Goal: Task Accomplishment & Management: Use online tool/utility

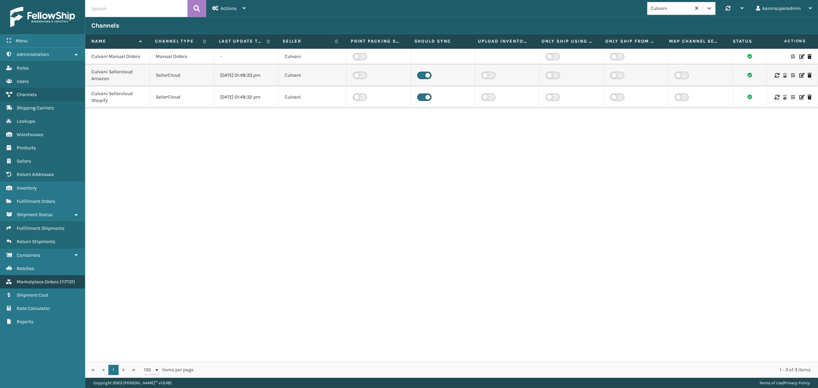
click at [41, 279] on span "Marketplace Orders" at bounding box center [38, 282] width 42 height 6
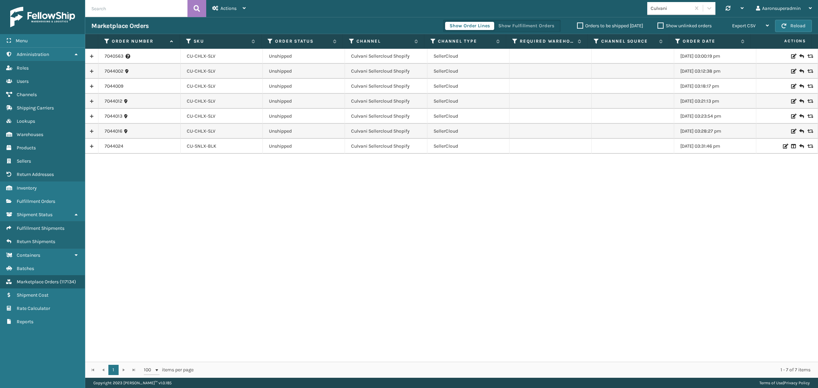
click at [124, 14] on input "text" at bounding box center [136, 8] width 102 height 17
paste input "7039365"
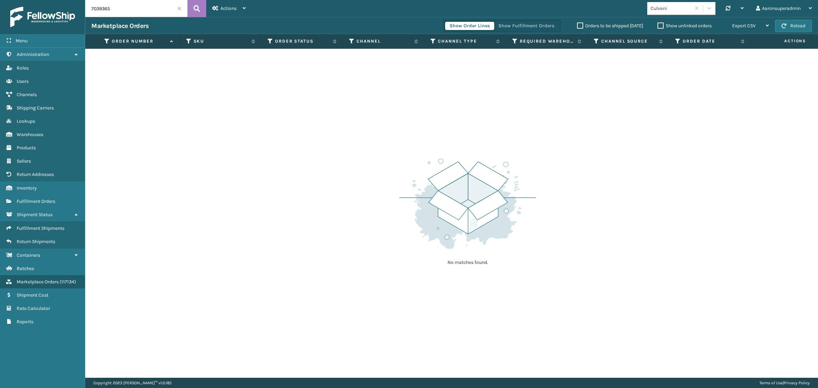
click at [120, 12] on input "7039365" at bounding box center [136, 8] width 102 height 17
paste input "3"
click at [148, 10] on input "7039363" at bounding box center [136, 8] width 102 height 17
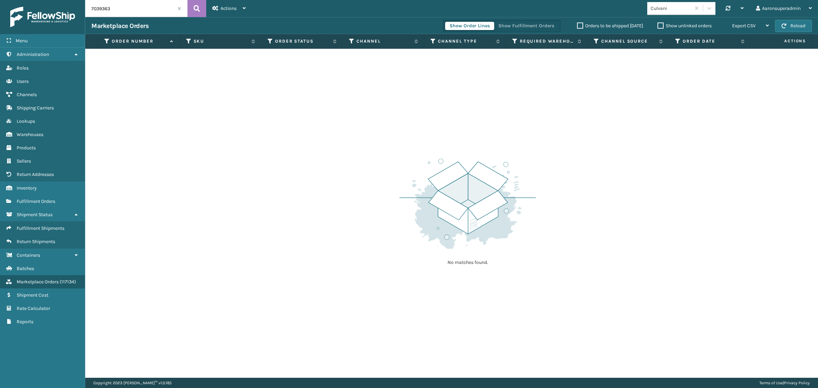
paste input "8977"
click at [116, 9] on input "7038977" at bounding box center [136, 8] width 102 height 17
paste input ",7039107,7039324,7039333,7039335,7039359,7039362,7039363,7039365"
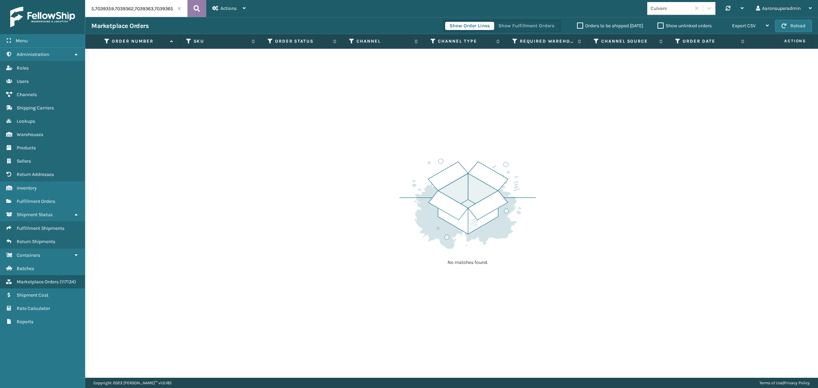
type input "7038977,7039107,7039324,7039333,7039335,7039359,7039362,7039363,7039365"
click at [194, 11] on icon at bounding box center [197, 8] width 6 height 10
click at [194, 10] on icon at bounding box center [197, 8] width 6 height 10
click at [652, 7] on div "Choose a seller" at bounding box center [666, 8] width 32 height 7
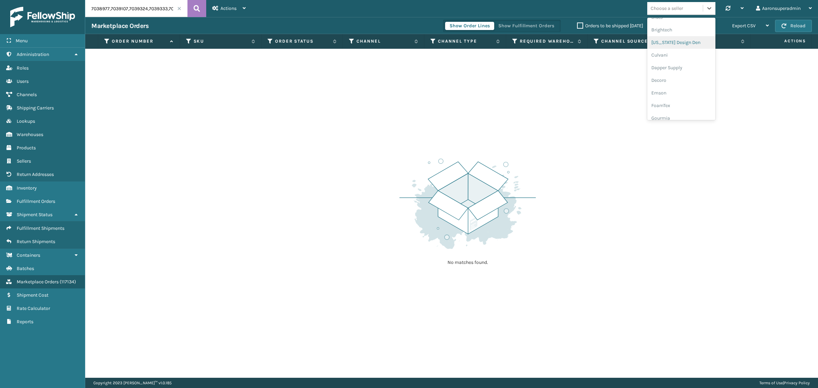
scroll to position [85, 0]
click at [663, 56] on div "Culvani" at bounding box center [681, 53] width 68 height 13
click at [179, 7] on span at bounding box center [179, 8] width 4 height 4
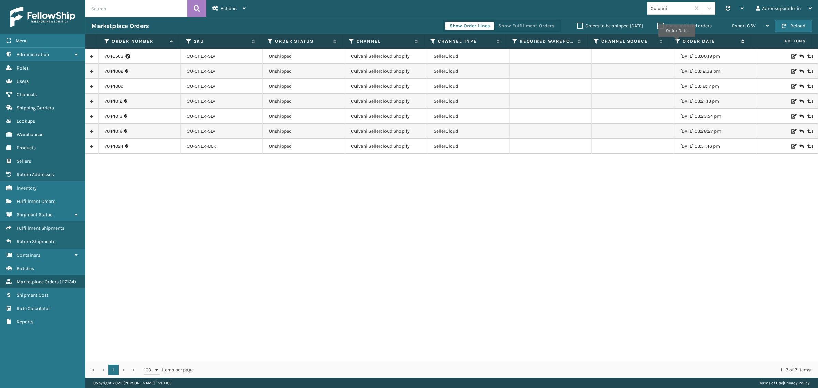
click at [677, 42] on icon at bounding box center [677, 41] width 5 height 6
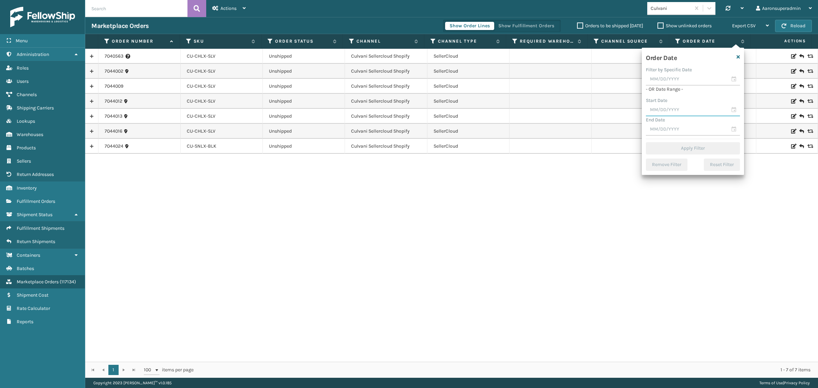
click at [676, 104] on input "text" at bounding box center [693, 110] width 94 height 12
click at [653, 184] on div "17" at bounding box center [654, 183] width 11 height 10
type input "[DATE]"
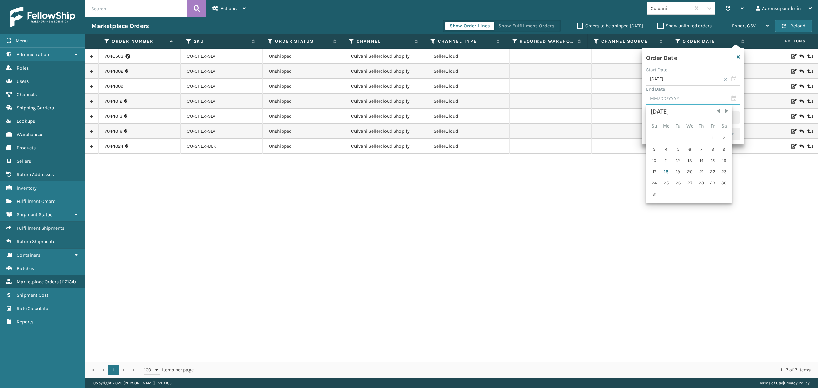
click at [673, 102] on input "text" at bounding box center [693, 99] width 94 height 12
click at [666, 171] on div "18" at bounding box center [665, 172] width 11 height 10
type input "[DATE]"
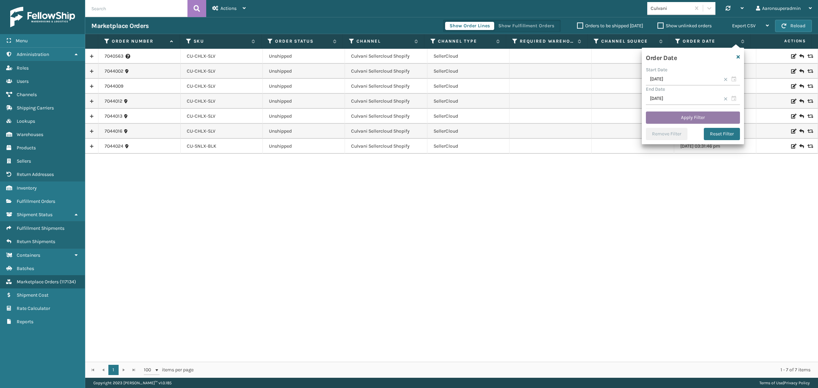
click at [678, 122] on button "Apply Filter" at bounding box center [693, 117] width 94 height 12
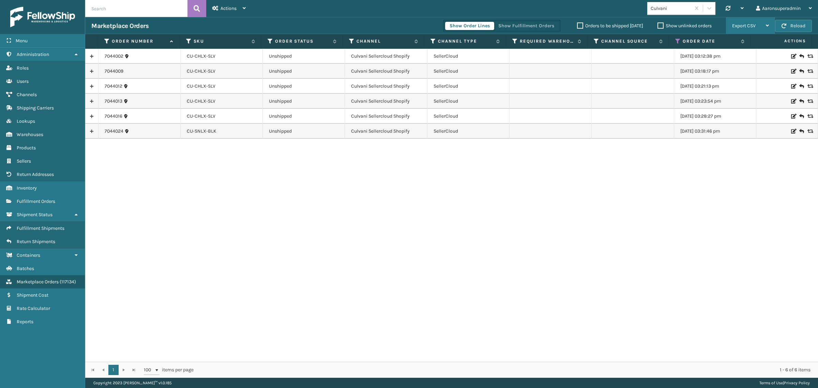
click at [742, 24] on span "Export CSV" at bounding box center [744, 26] width 24 height 6
click at [626, 109] on td at bounding box center [632, 116] width 82 height 15
